Goal: Information Seeking & Learning: Check status

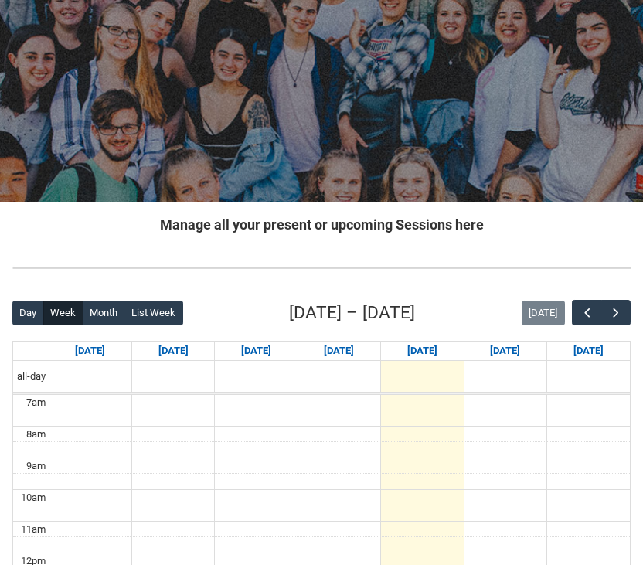
scroll to position [266, 0]
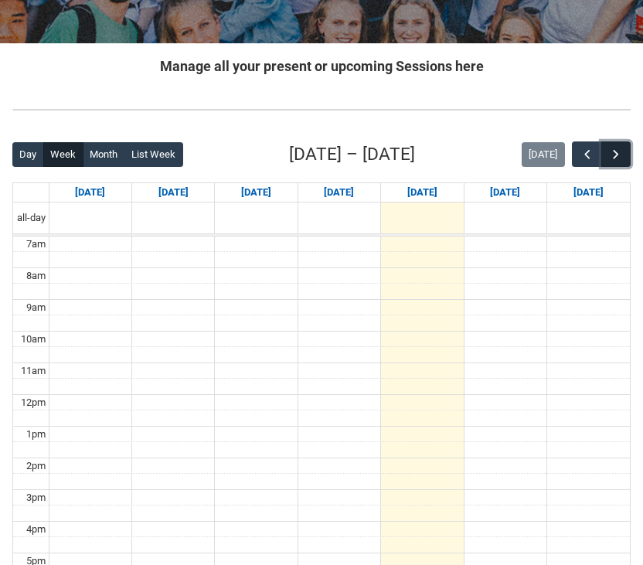
click at [620, 145] on button "button" at bounding box center [615, 153] width 29 height 25
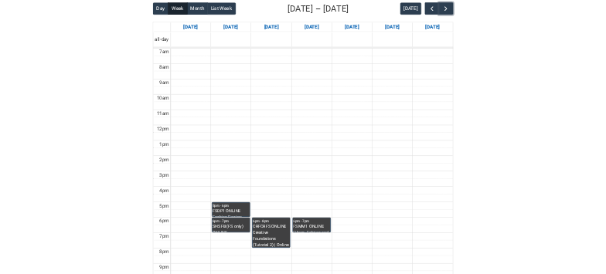
scroll to position [401, 0]
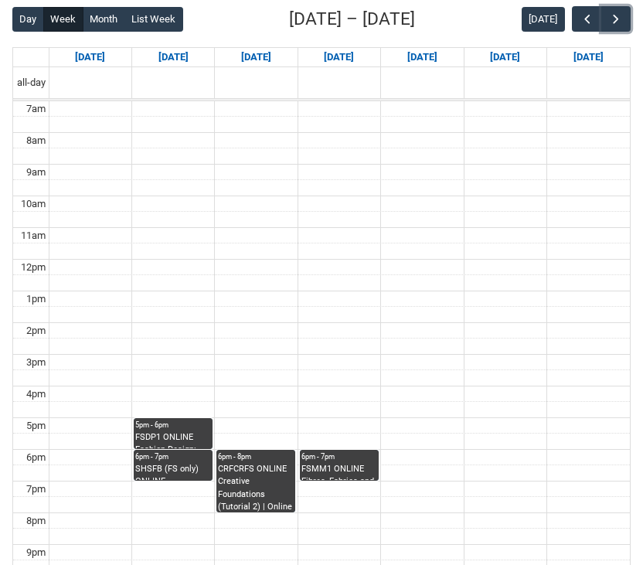
click at [175, 429] on div "5pm - 6pm" at bounding box center [173, 424] width 76 height 11
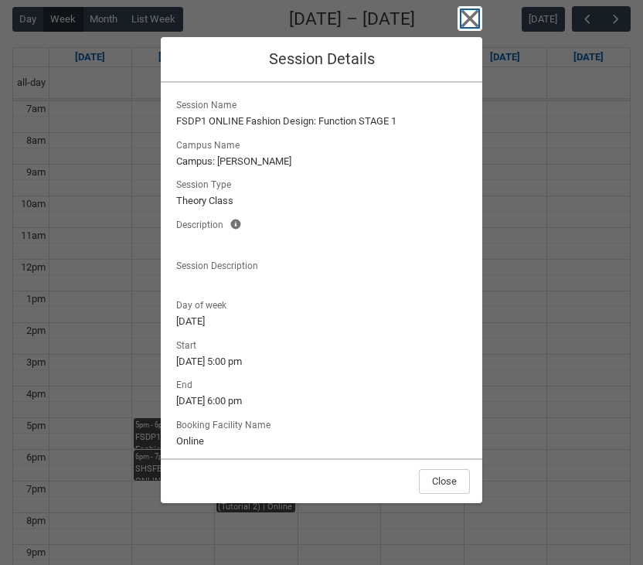
click at [467, 22] on icon "button" at bounding box center [470, 19] width 18 height 18
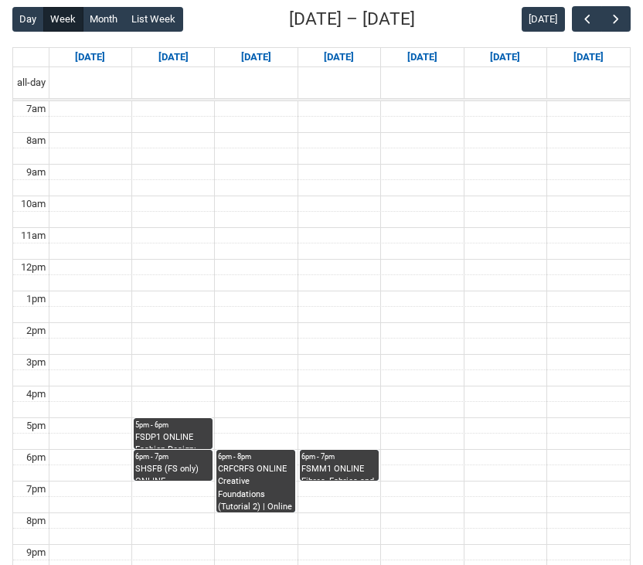
click at [173, 472] on div "SHSFB (FS only) ONLINE Sustainable Fashion Business STAGE 1 | Online | Sarah Co…" at bounding box center [173, 471] width 76 height 17
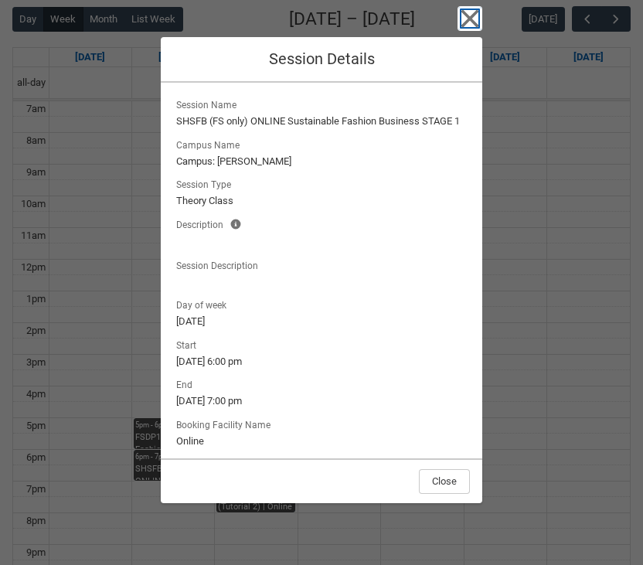
click at [463, 17] on icon "button" at bounding box center [469, 18] width 25 height 25
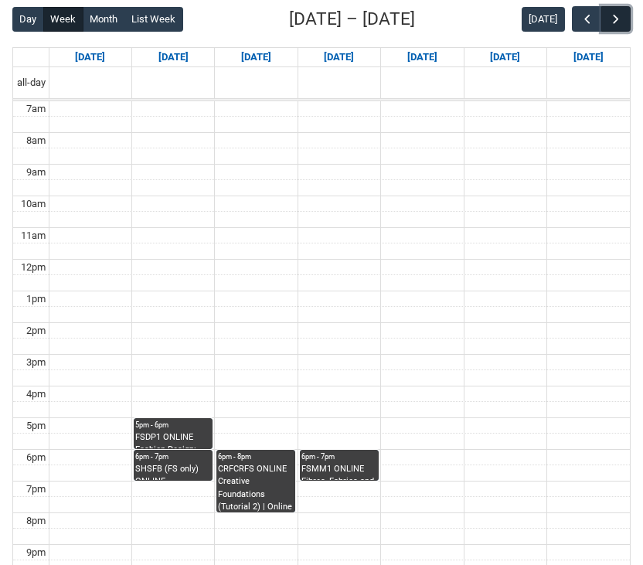
click at [616, 17] on span "button" at bounding box center [615, 19] width 15 height 15
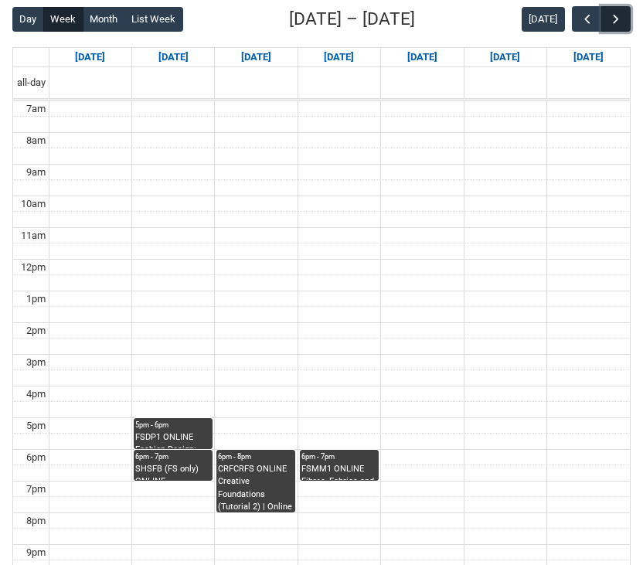
click at [616, 17] on span "button" at bounding box center [615, 19] width 15 height 15
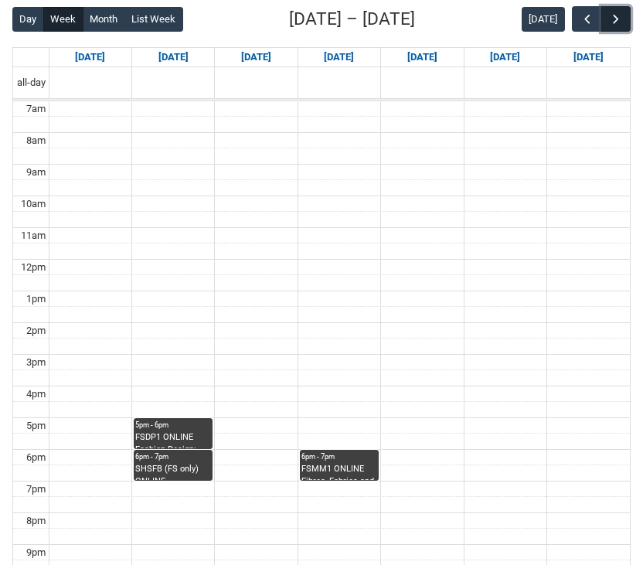
click at [616, 17] on span "button" at bounding box center [615, 19] width 15 height 15
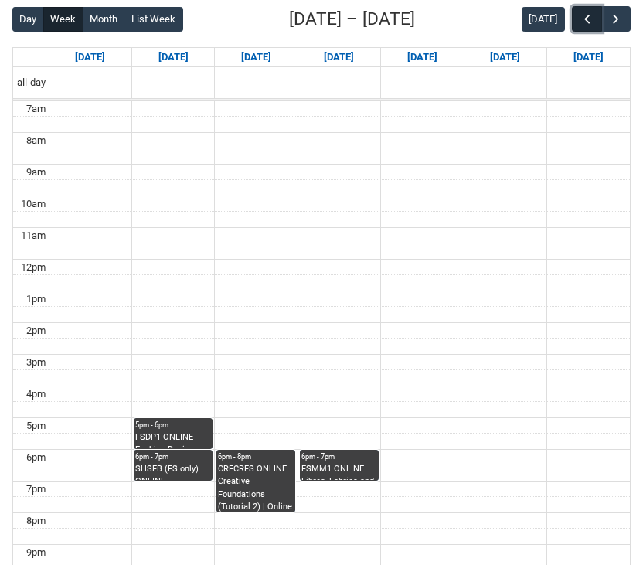
click at [582, 24] on span "button" at bounding box center [586, 19] width 15 height 15
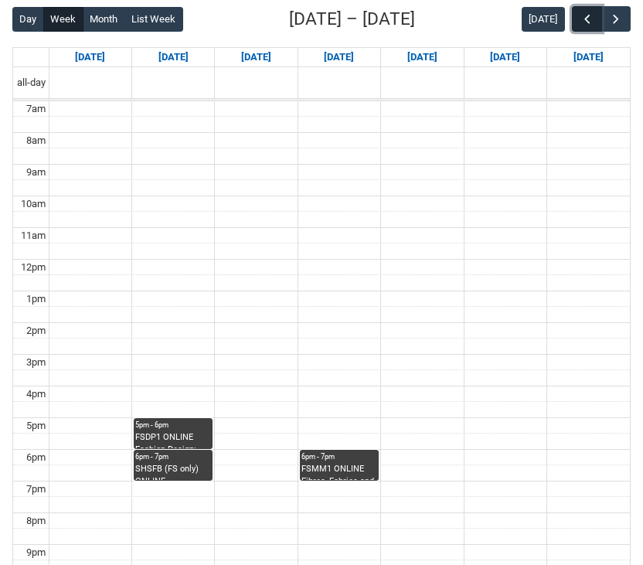
click at [582, 24] on span "button" at bounding box center [586, 19] width 15 height 15
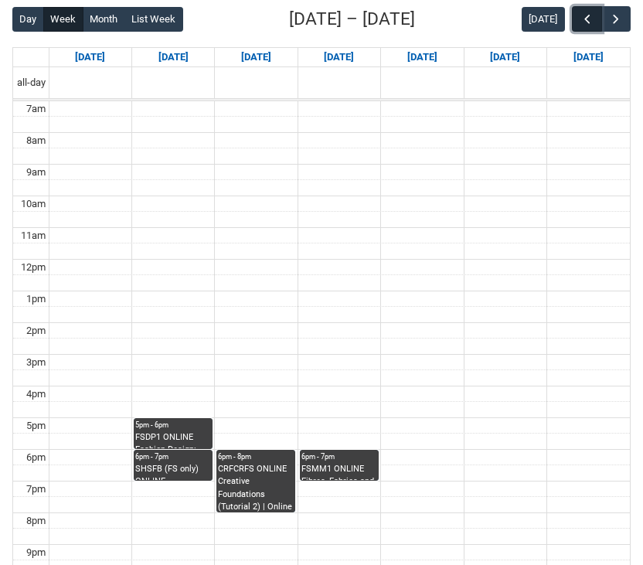
click at [582, 24] on span "button" at bounding box center [586, 19] width 15 height 15
click at [614, 23] on span "button" at bounding box center [615, 19] width 15 height 15
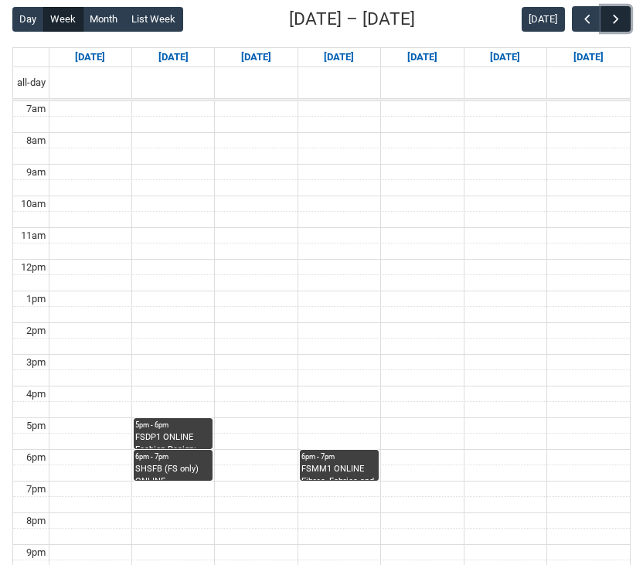
click at [614, 23] on span "button" at bounding box center [615, 19] width 15 height 15
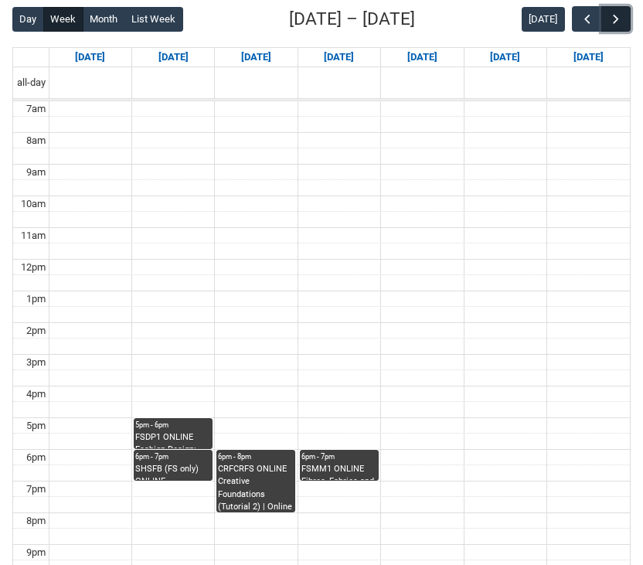
click at [614, 23] on span "button" at bounding box center [615, 19] width 15 height 15
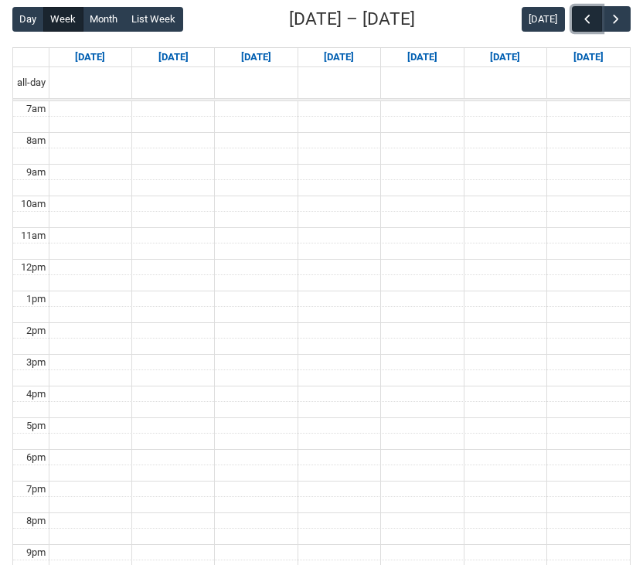
click at [572, 25] on button "button" at bounding box center [586, 18] width 29 height 25
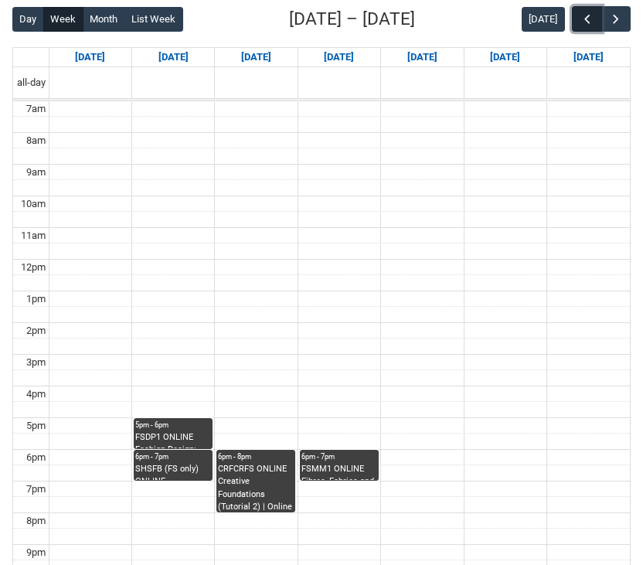
click at [572, 25] on button "button" at bounding box center [586, 18] width 29 height 25
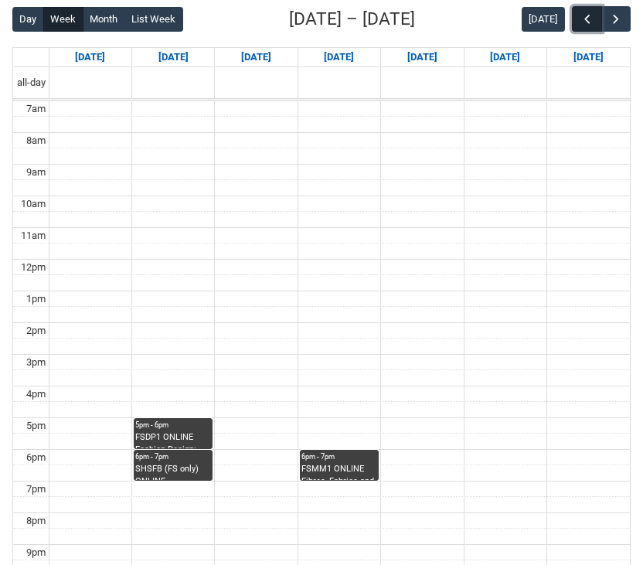
click at [572, 25] on button "button" at bounding box center [586, 18] width 29 height 25
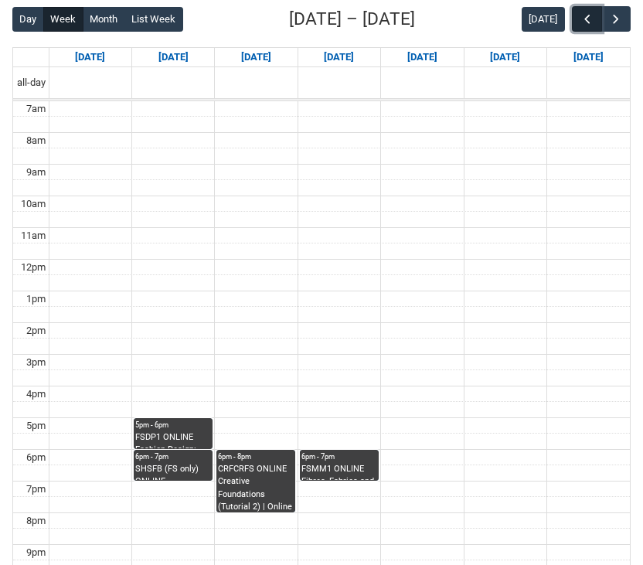
click at [572, 25] on button "button" at bounding box center [586, 18] width 29 height 25
click at [561, 27] on button "Today" at bounding box center [542, 19] width 43 height 25
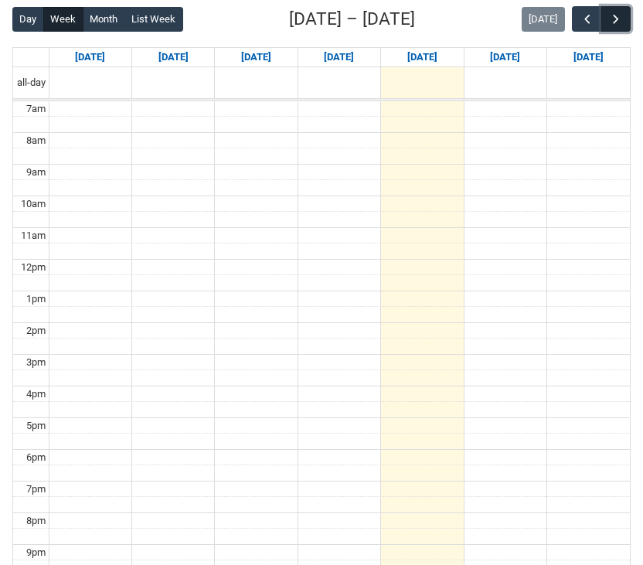
click at [618, 18] on span "button" at bounding box center [615, 19] width 15 height 15
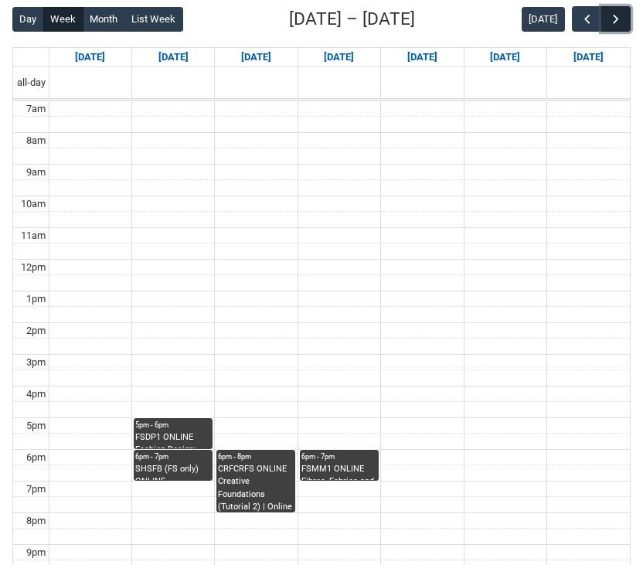
click at [618, 17] on span "button" at bounding box center [615, 19] width 15 height 15
click at [587, 25] on span "button" at bounding box center [586, 19] width 15 height 15
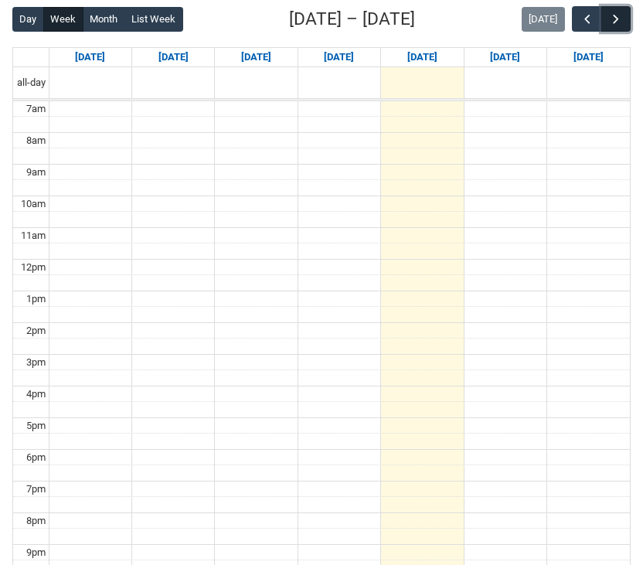
click at [620, 26] on span "button" at bounding box center [615, 19] width 15 height 15
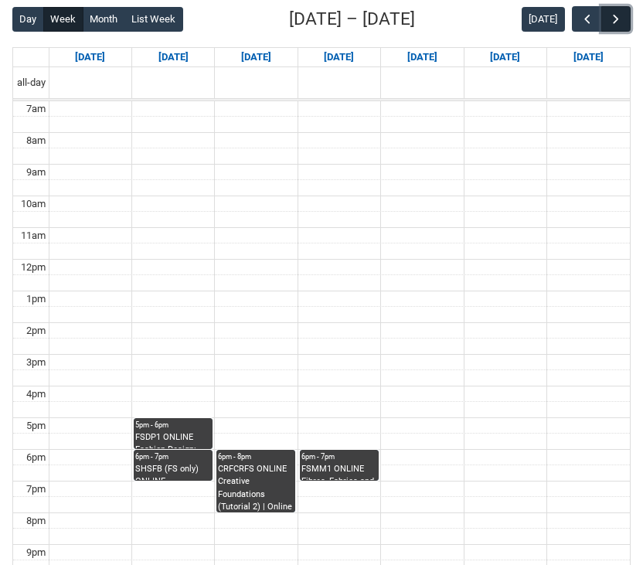
click at [620, 26] on span "button" at bounding box center [615, 19] width 15 height 15
click at [621, 20] on span "button" at bounding box center [615, 19] width 15 height 15
click at [614, 12] on span "button" at bounding box center [615, 19] width 15 height 15
click at [586, 18] on span "button" at bounding box center [586, 19] width 15 height 15
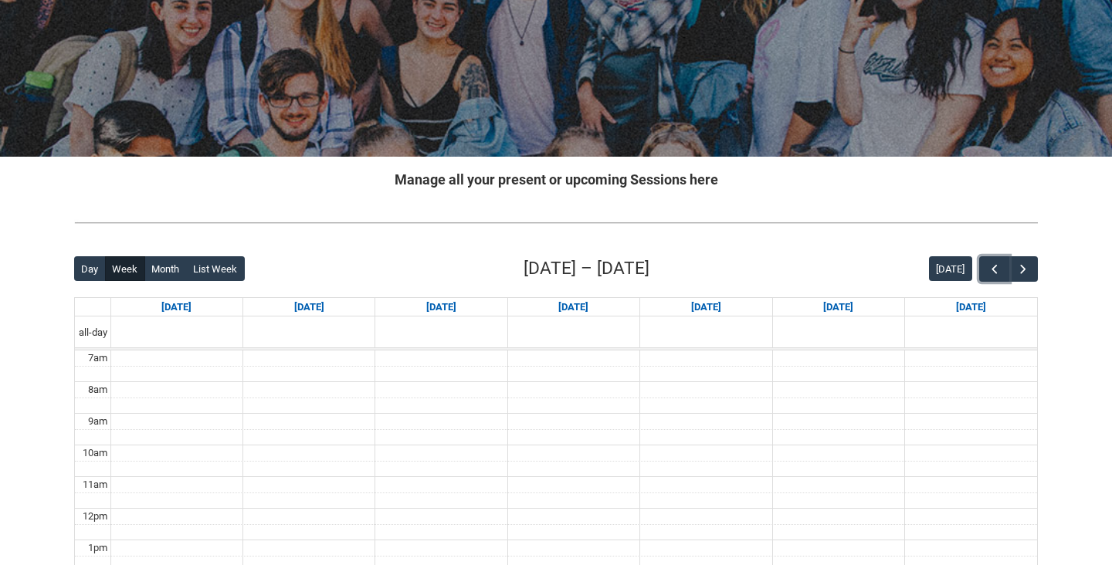
scroll to position [0, 0]
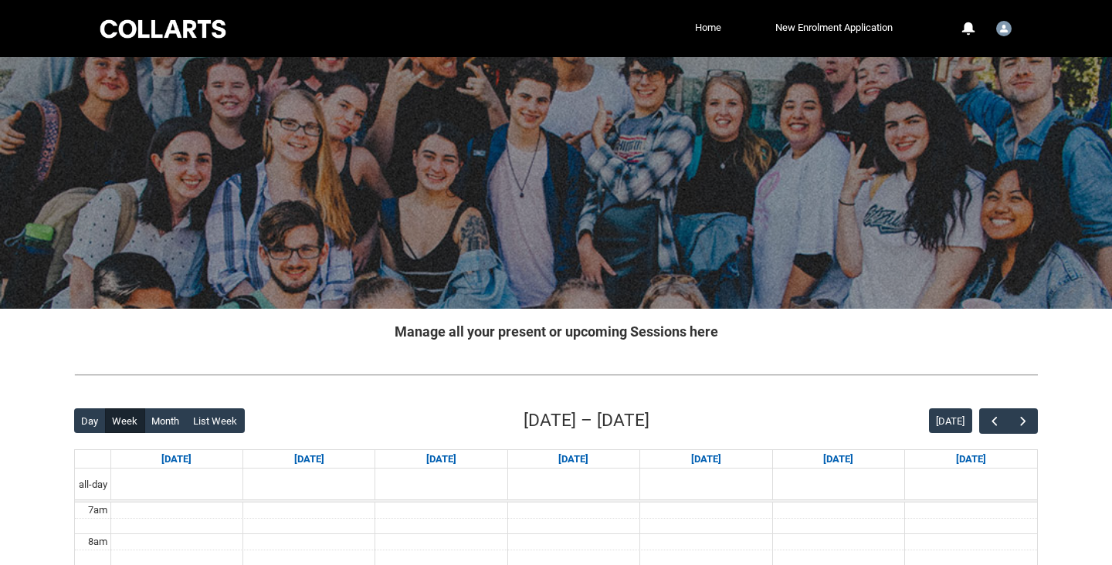
click at [642, 32] on link "Home" at bounding box center [708, 27] width 34 height 23
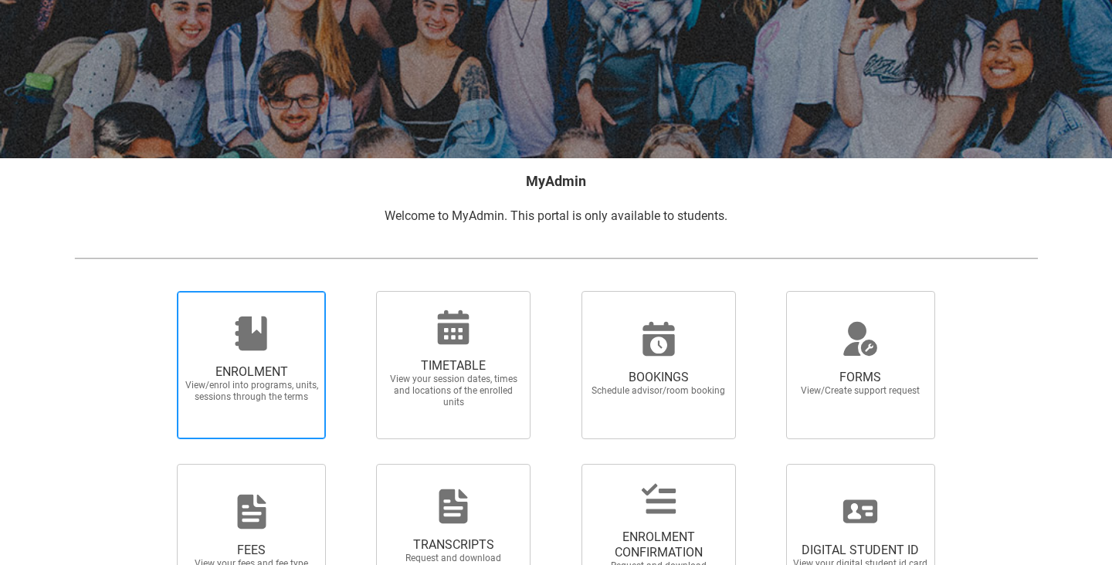
scroll to position [273, 0]
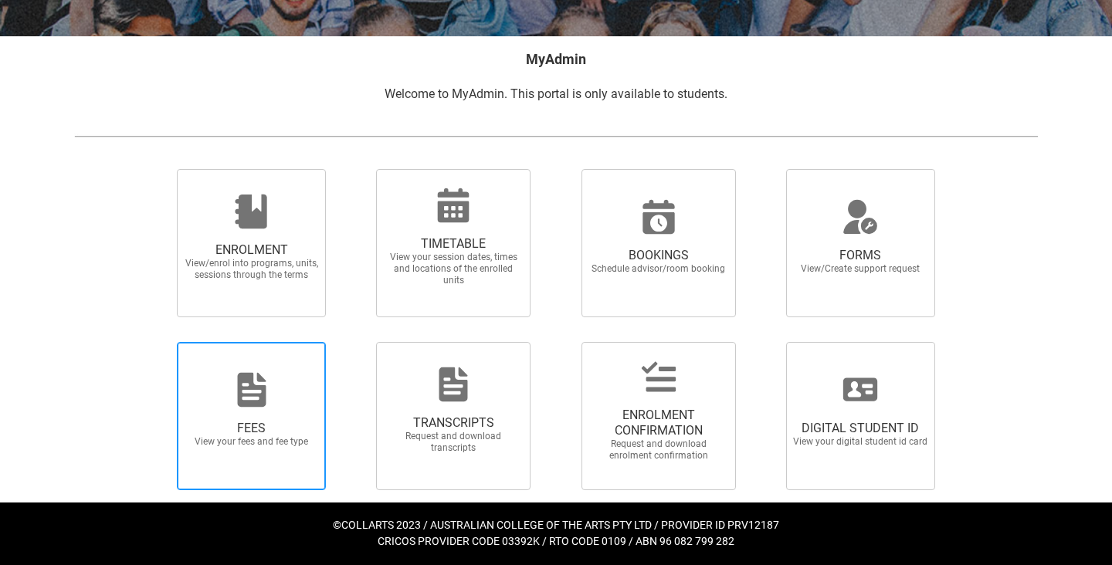
click at [258, 367] on span "FEES View your fees and fee type" at bounding box center [251, 416] width 149 height 148
click at [158, 342] on input "FEES View your fees and fee type" at bounding box center [158, 341] width 1 height 1
radio input "true"
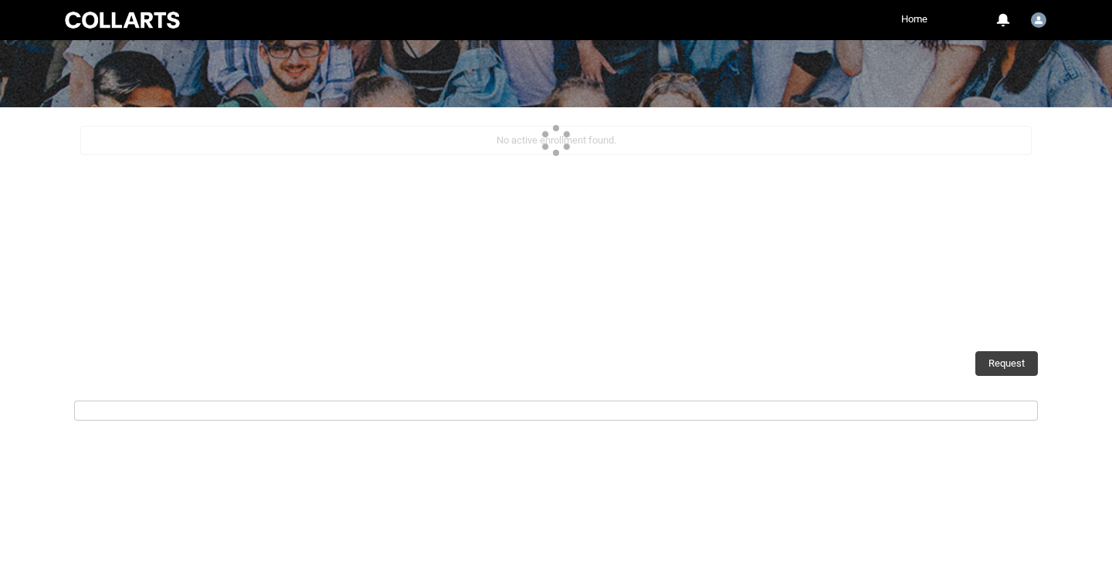
scroll to position [184, 0]
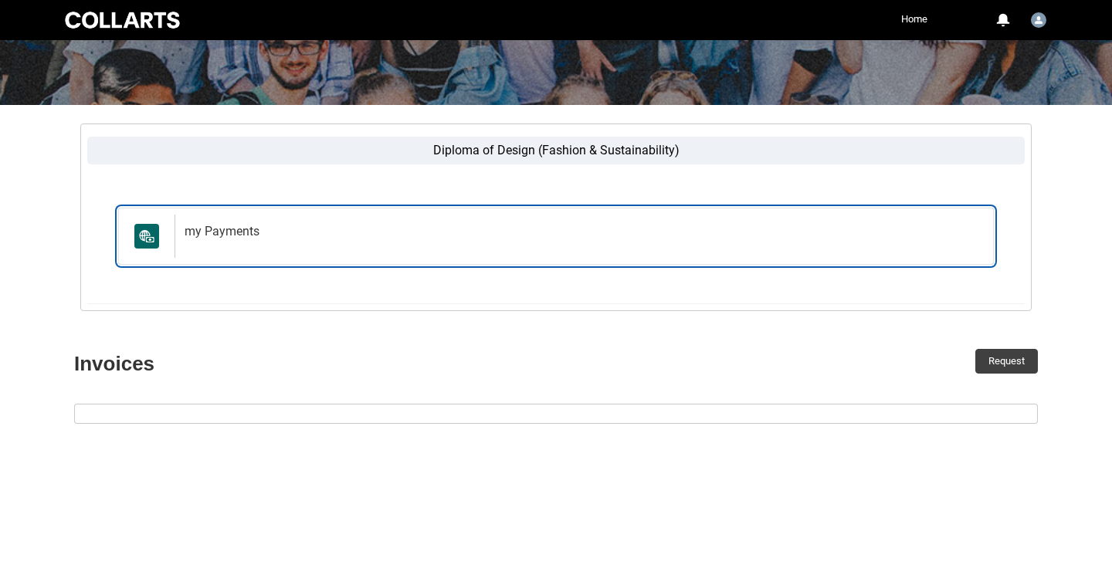
click at [229, 224] on h2 "my Payments" at bounding box center [581, 231] width 793 height 15
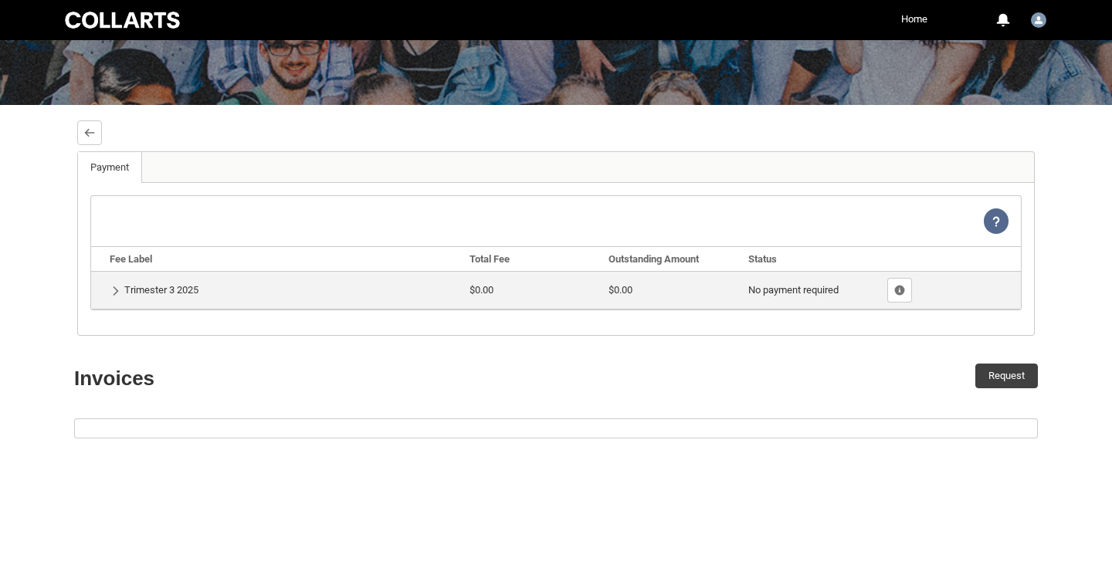
click at [172, 289] on td "Show Details Trimester 3 2025" at bounding box center [277, 290] width 372 height 38
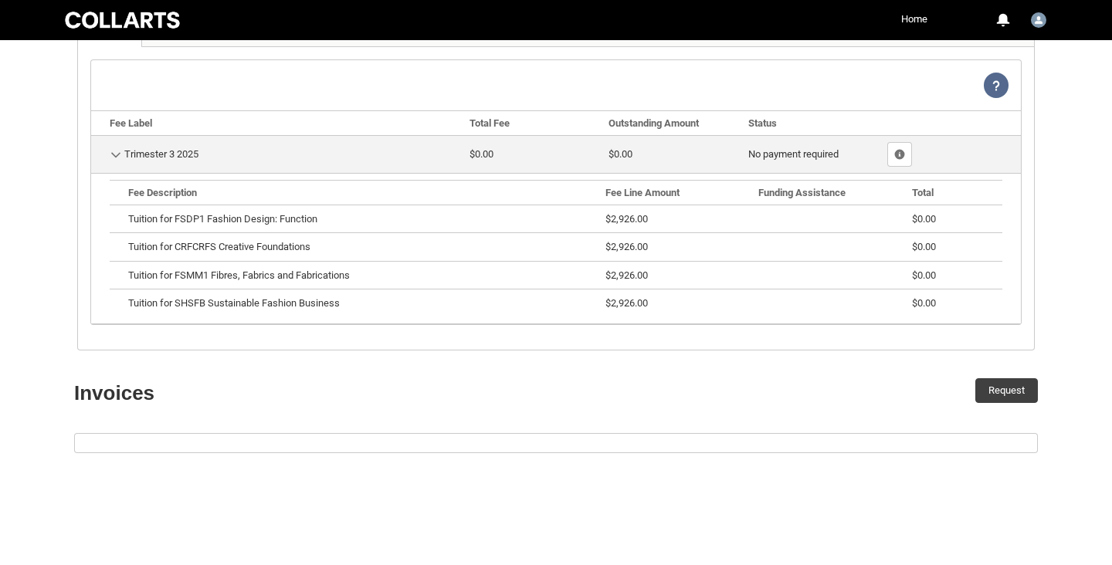
scroll to position [185, 0]
